Goal: Transaction & Acquisition: Purchase product/service

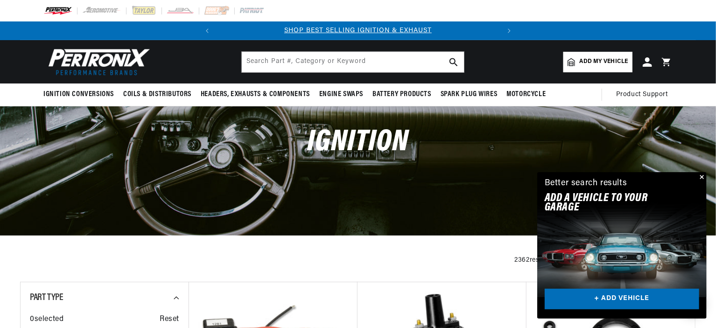
scroll to position [0, 283]
click at [352, 61] on input "text" at bounding box center [353, 62] width 222 height 21
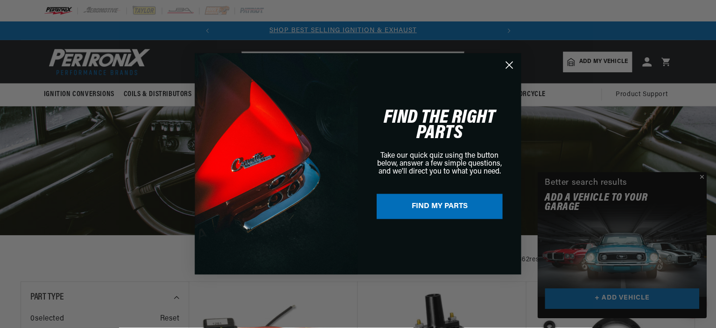
scroll to position [0, 0]
click at [506, 65] on circle "Close dialog" at bounding box center [510, 64] width 15 height 15
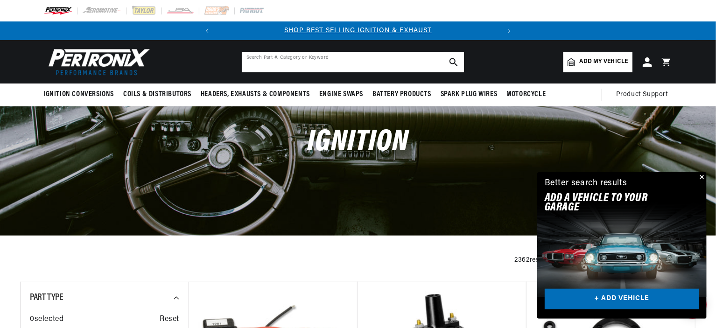
click at [368, 59] on input "text" at bounding box center [353, 62] width 222 height 21
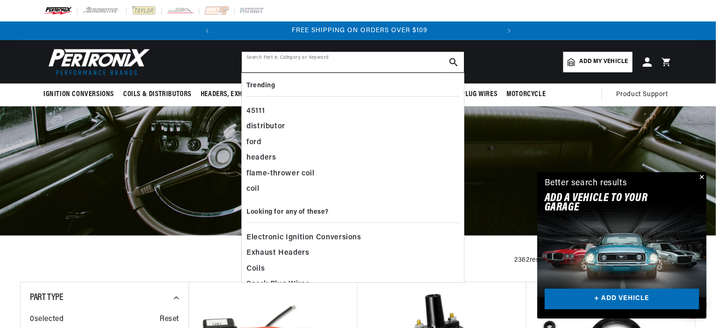
scroll to position [0, 283]
click at [258, 237] on span "Electronic Ignition Conversions" at bounding box center [304, 238] width 115 height 13
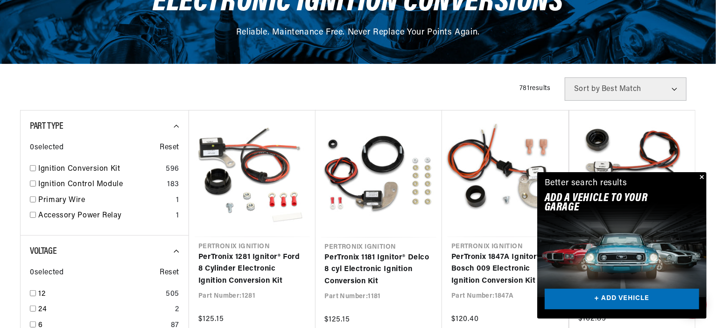
scroll to position [0, 283]
click at [704, 178] on button "Close" at bounding box center [701, 177] width 11 height 11
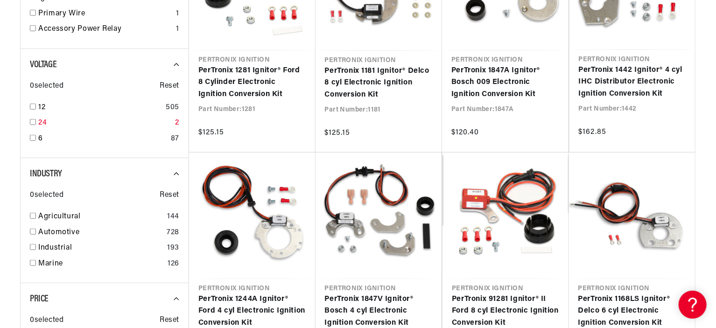
scroll to position [0, 0]
click at [42, 108] on link "12" at bounding box center [100, 108] width 124 height 12
checkbox input "true"
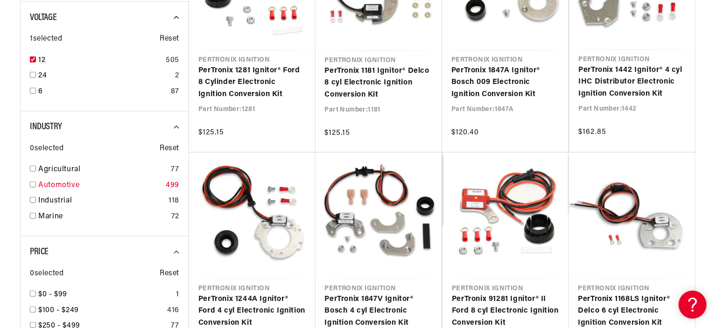
click at [32, 185] on input "checkbox" at bounding box center [33, 185] width 6 height 6
checkbox input "true"
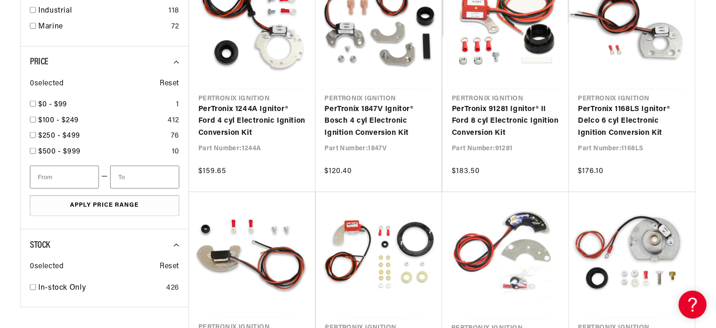
scroll to position [654, 0]
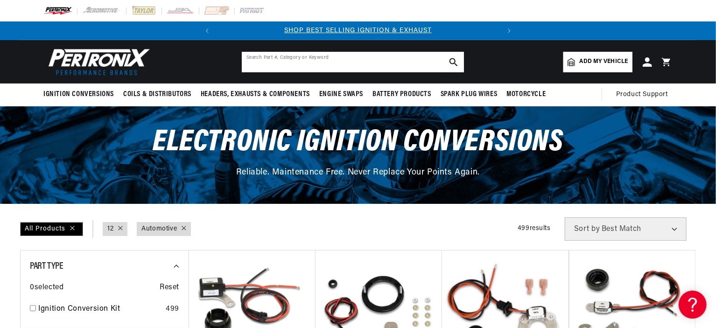
click at [373, 63] on input "text" at bounding box center [353, 62] width 222 height 21
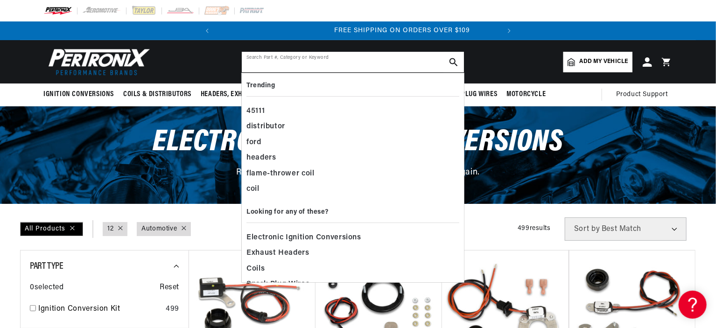
scroll to position [0, 283]
click at [285, 236] on span "Electronic Ignition Conversions" at bounding box center [304, 238] width 115 height 13
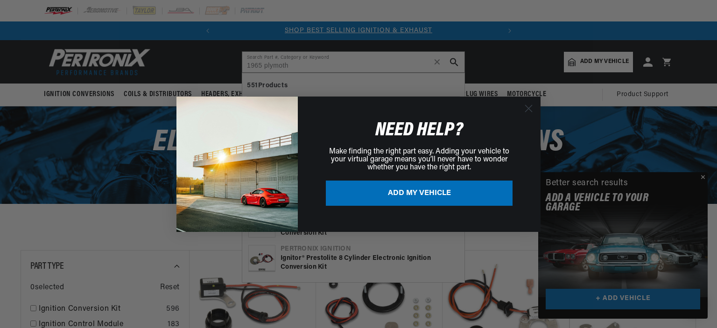
type input "1965 plymoth"
click at [527, 109] on circle "Close dialog" at bounding box center [528, 107] width 15 height 15
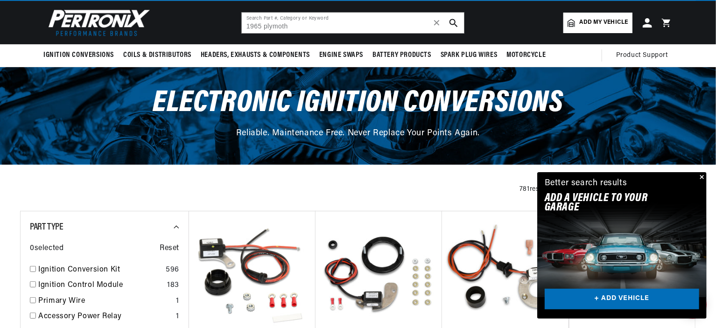
scroll to position [93, 0]
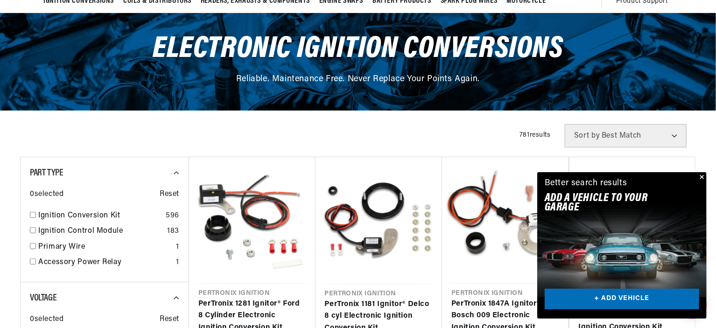
click at [705, 178] on button "Close" at bounding box center [701, 177] width 11 height 11
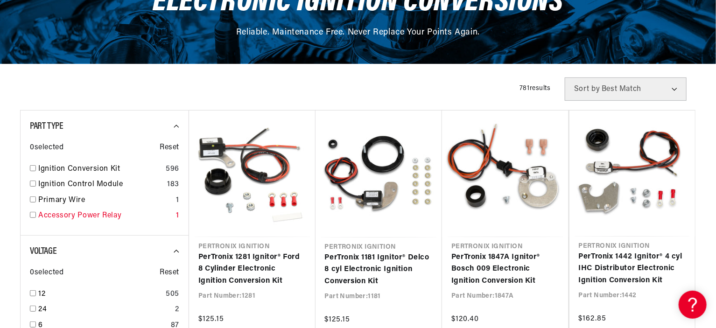
scroll to position [0, 0]
click at [89, 170] on link "Ignition Conversion Kit" at bounding box center [100, 169] width 124 height 12
checkbox input "true"
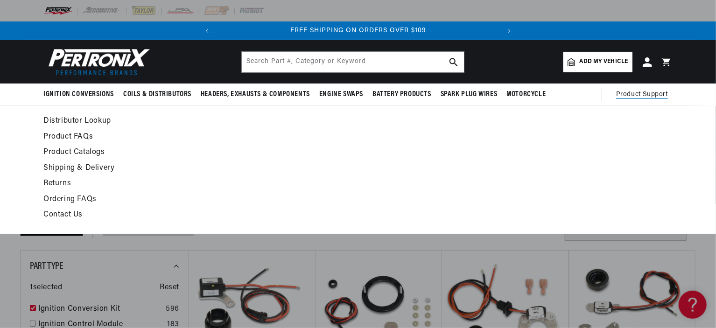
scroll to position [0, 80]
click at [79, 213] on link "Contact Us" at bounding box center [272, 215] width 459 height 13
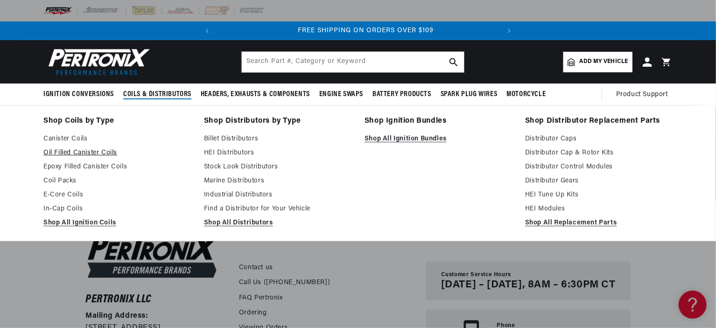
scroll to position [0, 283]
click at [609, 166] on link "Distributor Control Modules" at bounding box center [599, 167] width 148 height 11
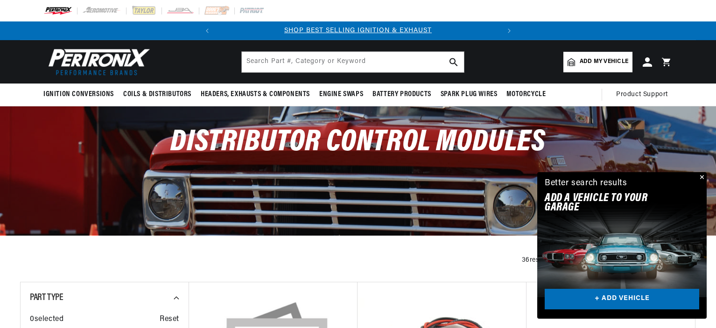
scroll to position [187, 0]
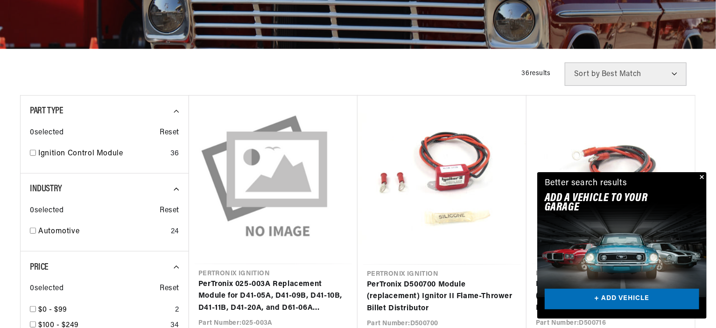
click at [702, 177] on button "Close" at bounding box center [701, 177] width 11 height 11
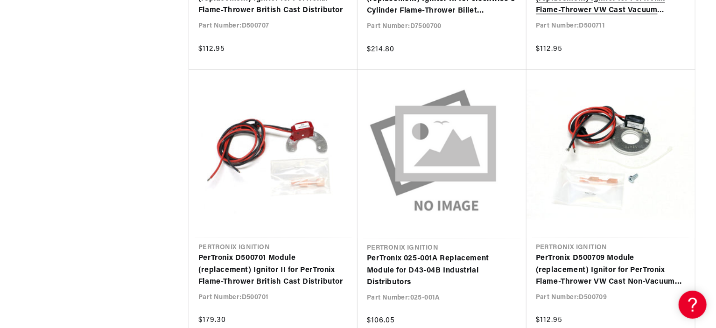
scroll to position [0, 0]
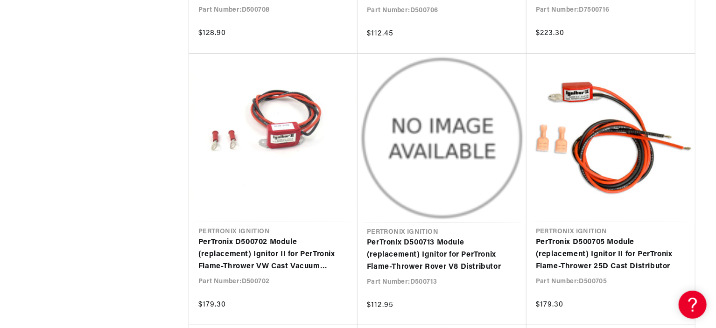
scroll to position [2008, 0]
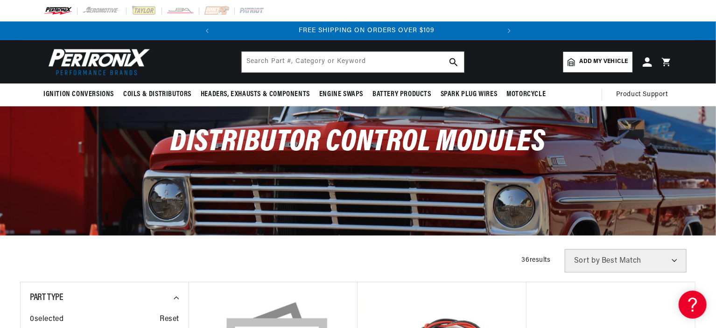
scroll to position [0, 283]
click at [405, 63] on input "text" at bounding box center [353, 62] width 222 height 21
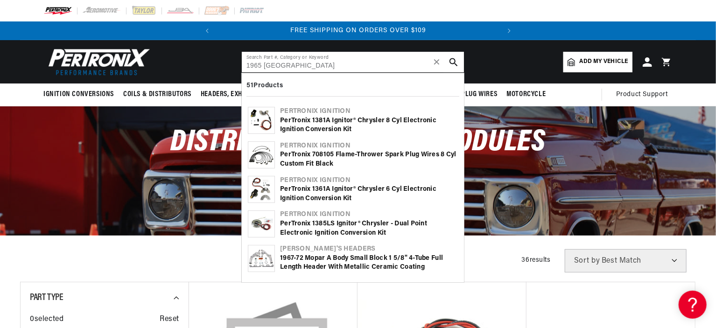
type input "1965 plymouth"
click at [319, 115] on div "Pertronix Ignition" at bounding box center [369, 111] width 178 height 9
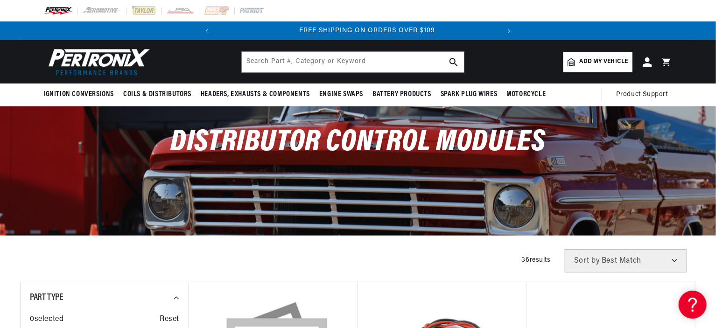
scroll to position [0, 283]
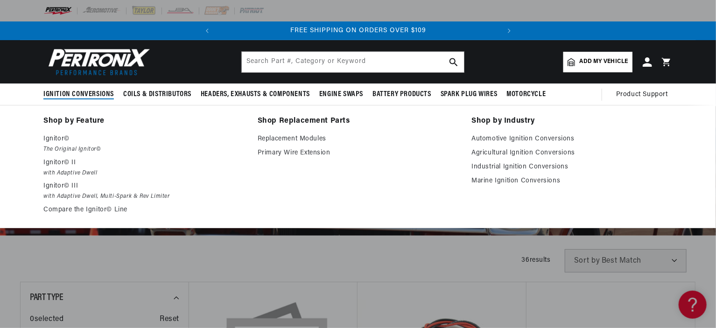
click at [80, 96] on span "Ignition Conversions" at bounding box center [78, 95] width 71 height 10
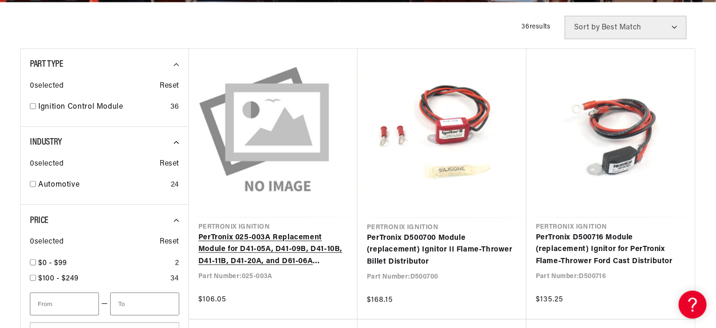
scroll to position [0, 0]
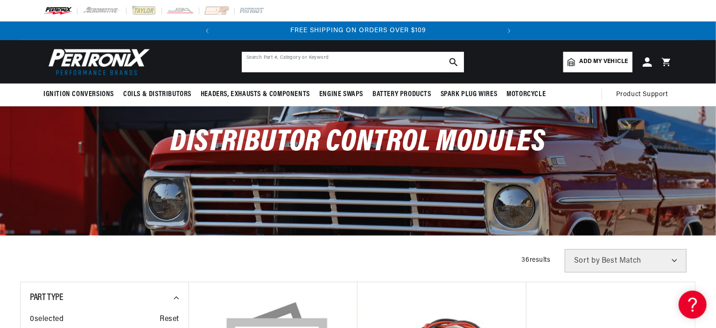
click at [369, 62] on input "text" at bounding box center [353, 62] width 222 height 21
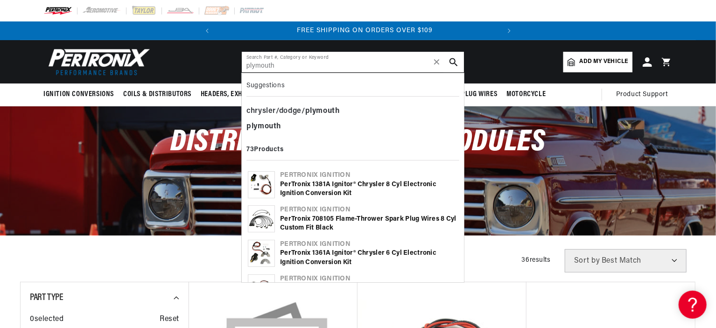
scroll to position [0, 283]
type input "plymouth"
click at [320, 183] on div "PerTronix 1381A Ignitor® Chrysler 8 cyl Electronic Ignition Conversion Kit" at bounding box center [369, 189] width 178 height 18
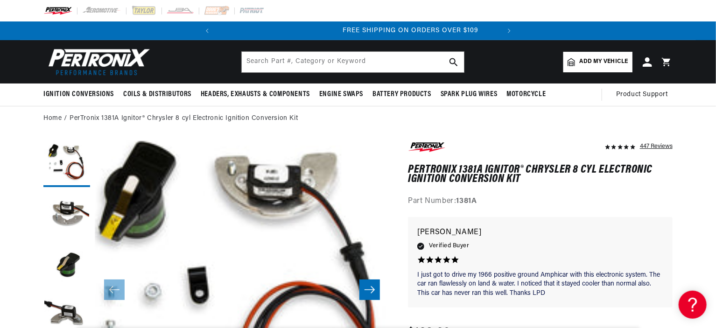
scroll to position [0, 283]
click at [593, 59] on span "Add my vehicle" at bounding box center [604, 61] width 49 height 9
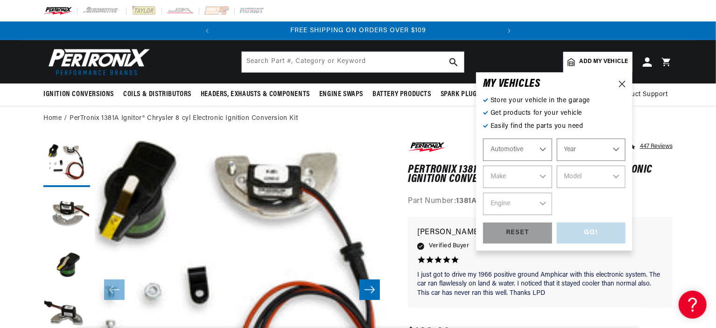
select select "Automotive"
click at [623, 82] on icon at bounding box center [622, 84] width 7 height 7
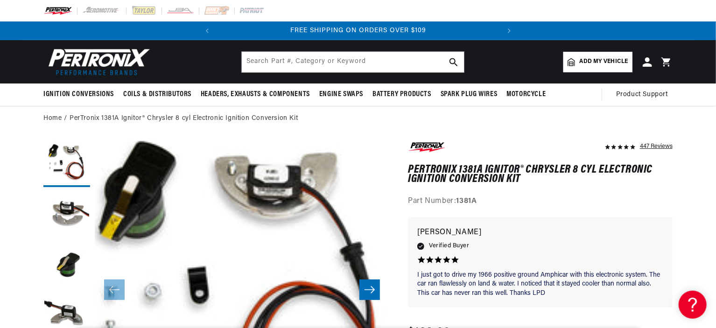
click at [665, 62] on icon at bounding box center [666, 61] width 9 height 9
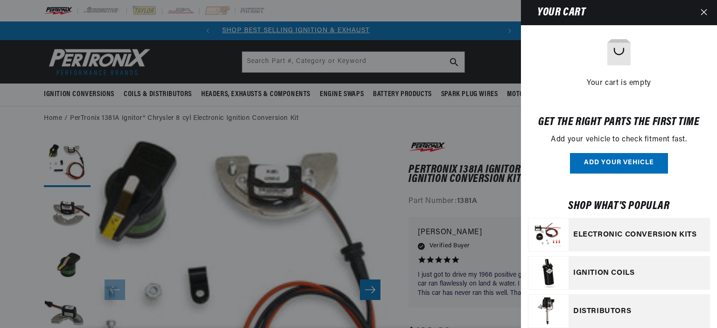
scroll to position [0, 0]
click at [635, 273] on link "Your cart" at bounding box center [635, 273] width 0 height 0
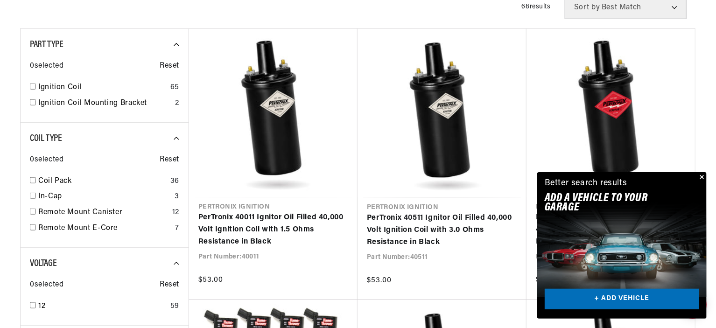
click at [702, 176] on button "Close" at bounding box center [701, 177] width 11 height 11
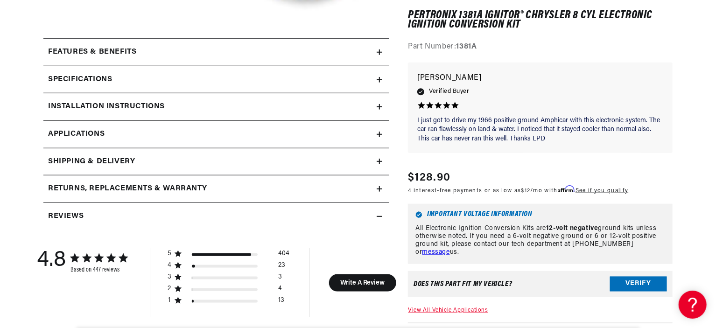
scroll to position [0, 283]
click at [643, 287] on button "Verify" at bounding box center [638, 284] width 57 height 15
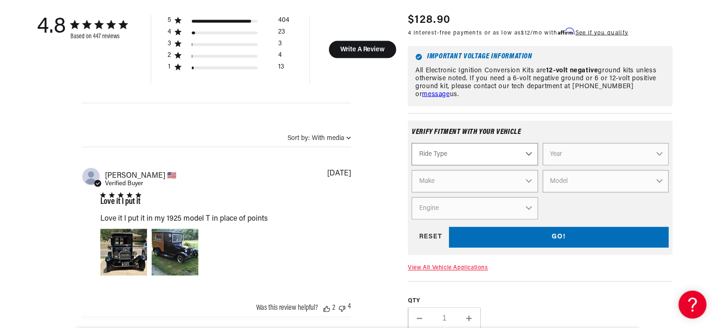
scroll to position [0, 0]
click at [530, 143] on select "Ride Type Automotive Agricultural Industrial Marine Motorcycle" at bounding box center [475, 154] width 126 height 22
select select "Automotive"
click at [412, 143] on select "Ride Type Automotive Agricultural Industrial Marine Motorcycle" at bounding box center [475, 154] width 126 height 22
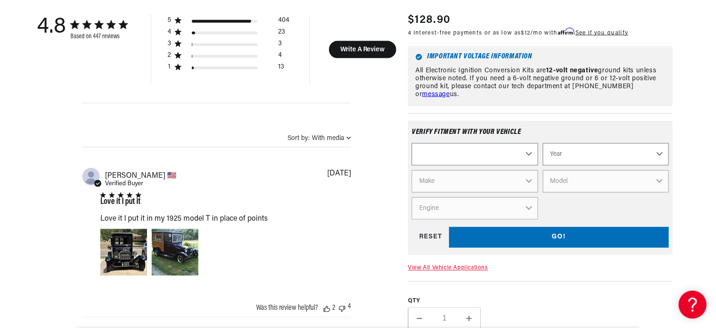
select select "Automotive"
click at [657, 143] on select "Year 2026 2025 2024 2023 2022 2021 2020 2019 2018 2017 2016 2015 2014 2013 2012…" at bounding box center [606, 154] width 126 height 22
select select "1965"
click at [543, 143] on select "Year 2026 2025 2024 2023 2022 2021 2020 2019 2018 2017 2016 2015 2014 2013 2012…" at bounding box center [606, 154] width 126 height 22
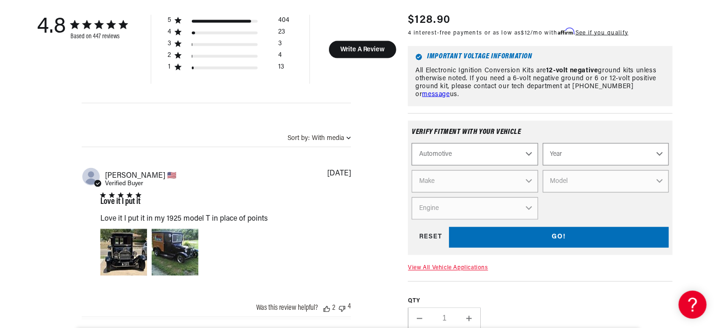
select select "1965"
click at [529, 170] on select "Make Alfa Romeo American Motors Aston Martin Austin Austin Healey Avanti Bentle…" at bounding box center [475, 181] width 126 height 22
select select "[GEOGRAPHIC_DATA]"
click at [412, 170] on select "Make Alfa Romeo American Motors Aston Martin Austin Austin Healey Avanti Bentle…" at bounding box center [475, 181] width 126 height 22
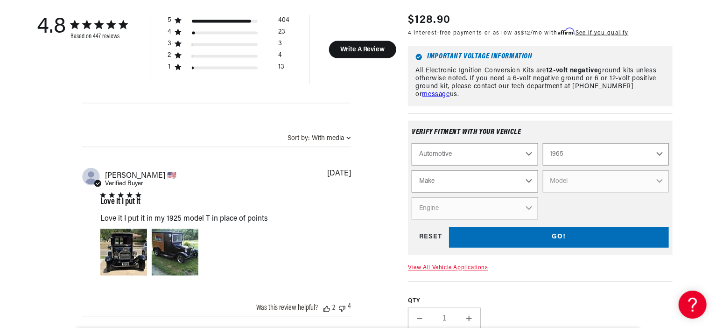
select select "[GEOGRAPHIC_DATA]"
click at [661, 171] on select "Model Barracuda Belvedere Belvedere II Fury Fury II Fury III Satellite Valiant" at bounding box center [606, 181] width 126 height 22
select select "Belvedere"
click at [543, 170] on select "Model Barracuda Belvedere Belvedere II Fury Fury II Fury III Satellite Valiant" at bounding box center [606, 181] width 126 height 22
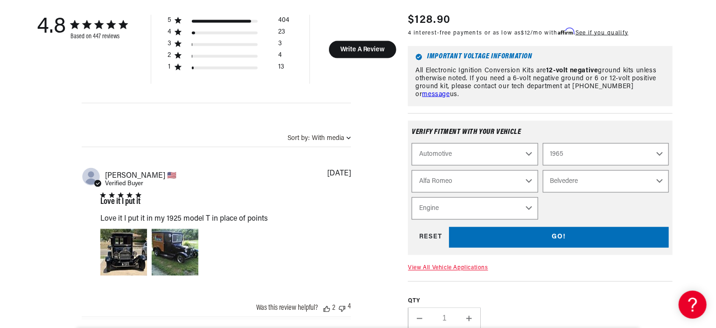
scroll to position [0, 283]
click at [659, 170] on select "Barracuda Belvedere Belvedere II Fury Fury II Fury III Satellite Valiant" at bounding box center [606, 181] width 126 height 22
click at [543, 170] on select "Barracuda Belvedere Belvedere II Fury Fury II Fury III Satellite Valiant" at bounding box center [606, 181] width 126 height 22
select select "Belvedere-II"
click at [531, 199] on select "Engine 225cid / 3.7L 273cid / 4.5L 318cid / 5.2L 383cid / 6.3L 426cid / 7.0L" at bounding box center [475, 209] width 126 height 22
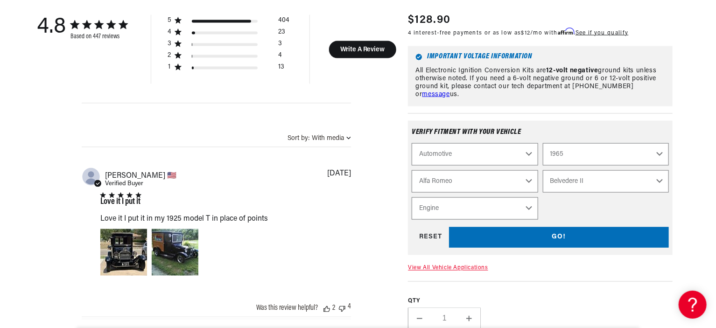
scroll to position [0, 0]
click at [412, 198] on select "Engine 225cid / 3.7L 273cid / 4.5L 318cid / 5.2L 383cid / 6.3L 426cid / 7.0L" at bounding box center [475, 209] width 126 height 22
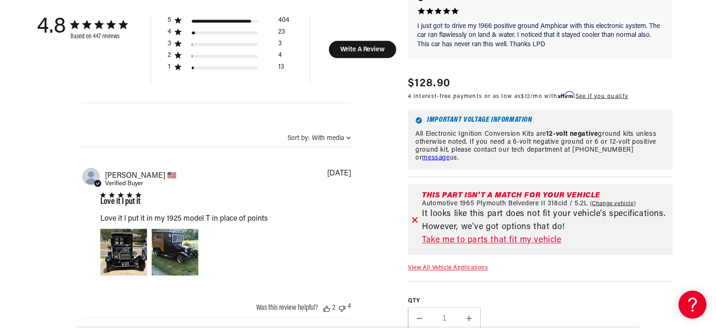
scroll to position [0, 283]
click at [519, 235] on link "Take me to parts that fit my vehicle" at bounding box center [545, 242] width 247 height 14
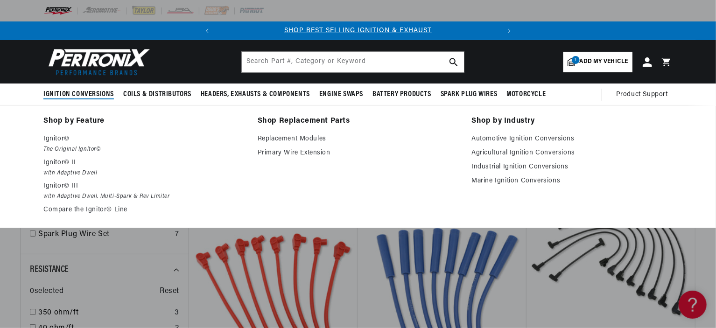
click at [80, 94] on span "Ignition Conversions" at bounding box center [78, 95] width 71 height 10
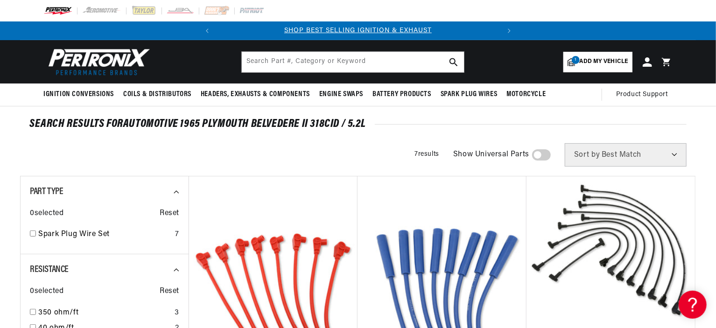
click at [673, 155] on select "Best Match Featured Name, A-Z Name, Z-A Price, Low to High Price, High to Low" at bounding box center [626, 154] width 122 height 23
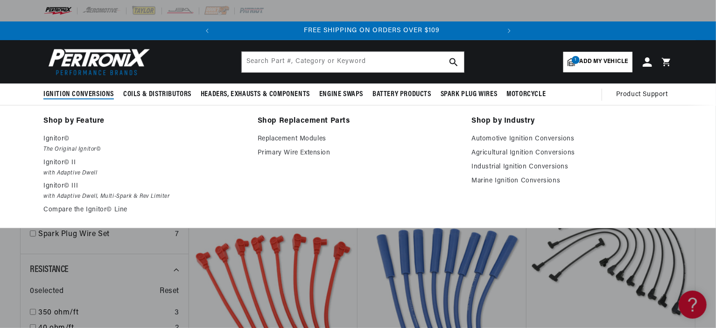
scroll to position [0, 283]
click at [65, 140] on p "Ignitor©" at bounding box center [143, 139] width 201 height 11
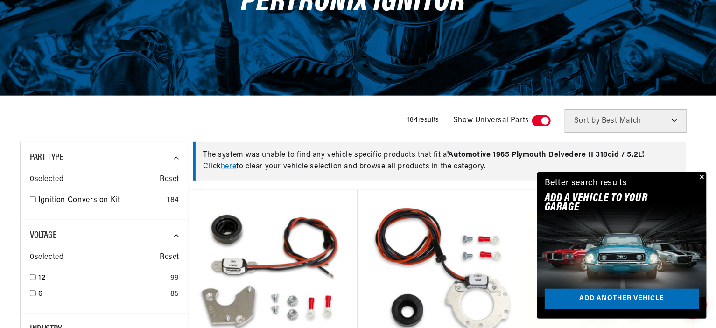
click at [701, 174] on button "Close" at bounding box center [701, 177] width 11 height 11
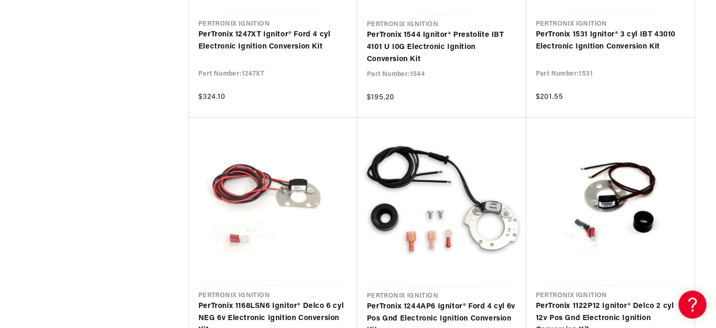
scroll to position [1121, 0]
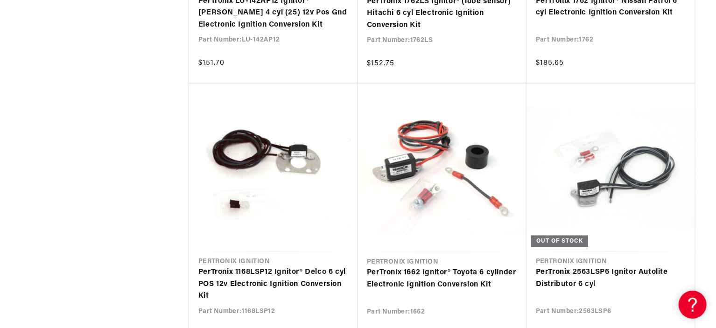
scroll to position [0, 283]
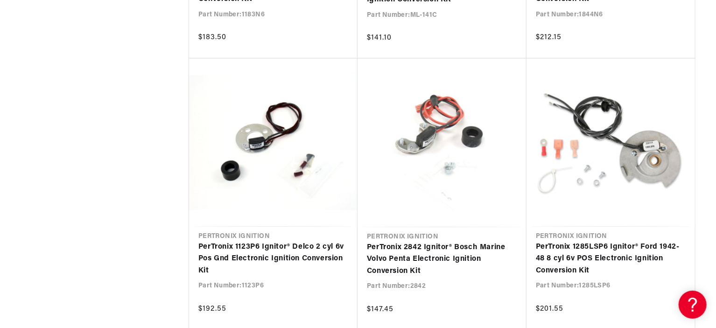
scroll to position [0, 283]
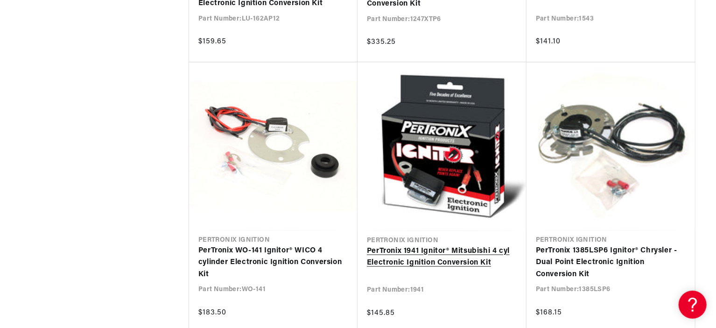
scroll to position [4385, 0]
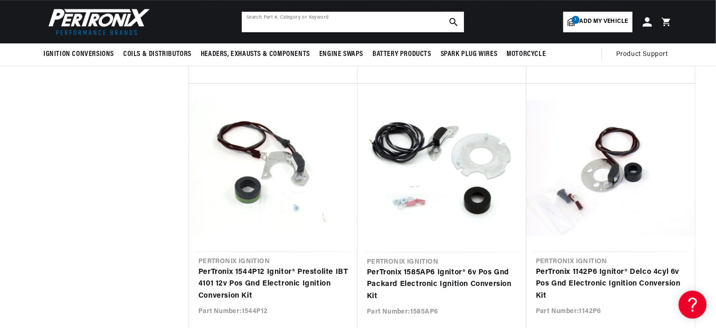
click at [385, 29] on input "text" at bounding box center [353, 22] width 222 height 21
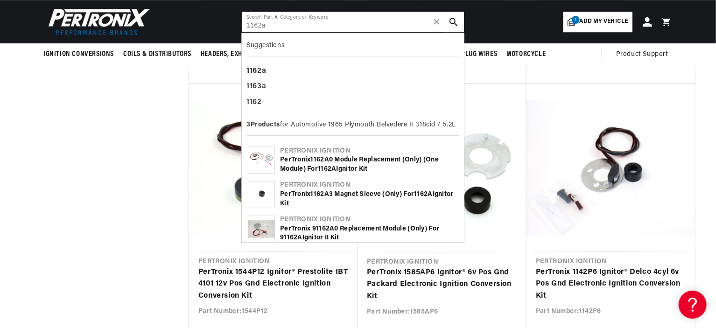
type input "1162a"
click at [450, 18] on icon "search button" at bounding box center [454, 22] width 8 height 8
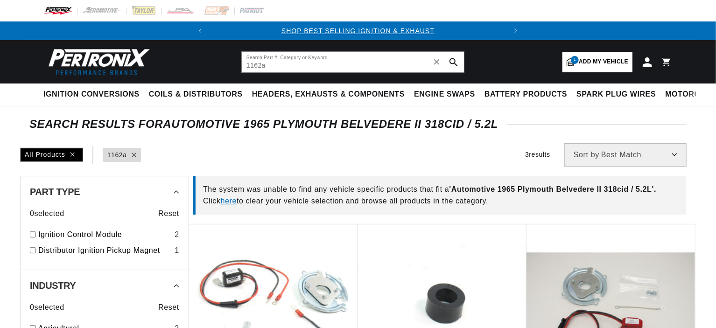
type input "1162a"
